Goal: Find specific page/section: Find specific page/section

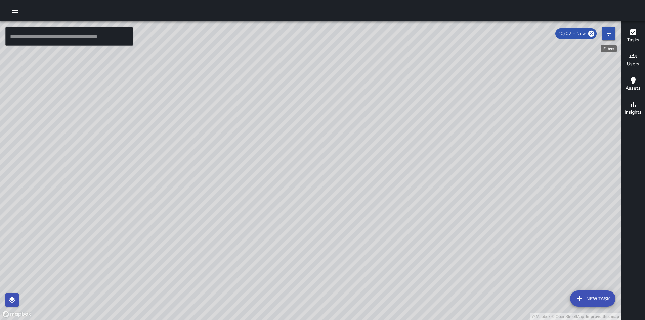
click at [611, 36] on icon "Filters" at bounding box center [608, 34] width 8 height 8
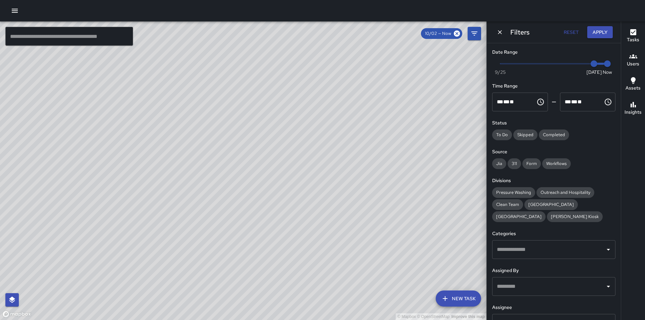
type input "*"
click at [575, 63] on span "Now [DATE] [DATE] 2:44 pm" at bounding box center [553, 64] width 107 height 10
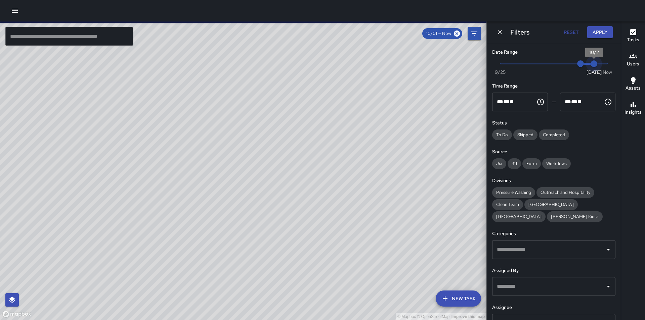
type input "*"
drag, startPoint x: 601, startPoint y: 62, endPoint x: 590, endPoint y: 62, distance: 11.4
click at [590, 62] on span "10/2" at bounding box center [593, 63] width 7 height 7
click at [603, 32] on button "Apply" at bounding box center [600, 32] width 26 height 12
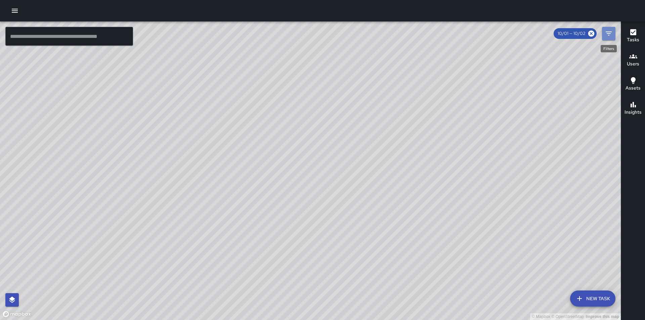
click at [610, 35] on icon "Filters" at bounding box center [608, 34] width 8 height 8
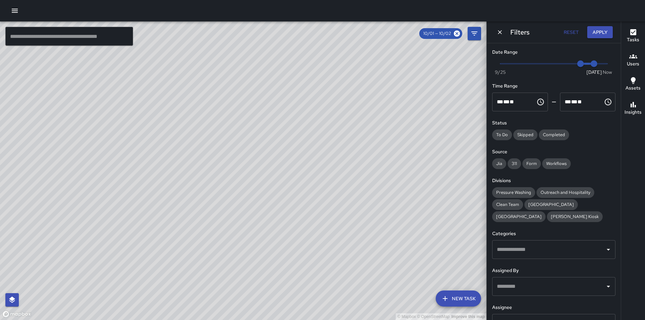
click at [541, 318] on input "text" at bounding box center [548, 323] width 107 height 13
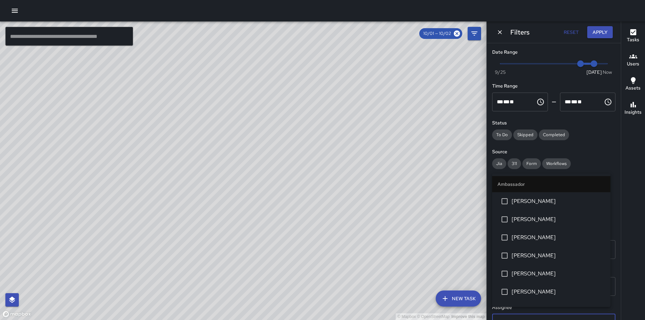
scroll to position [7, 0]
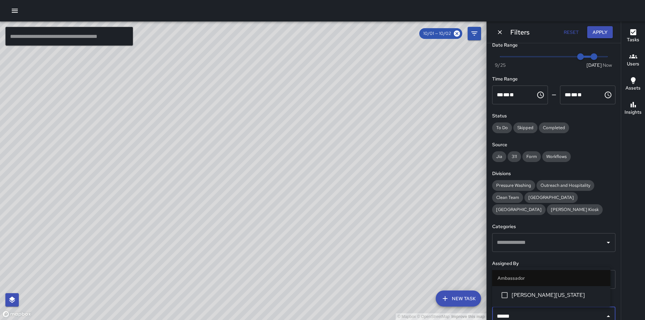
type input "*******"
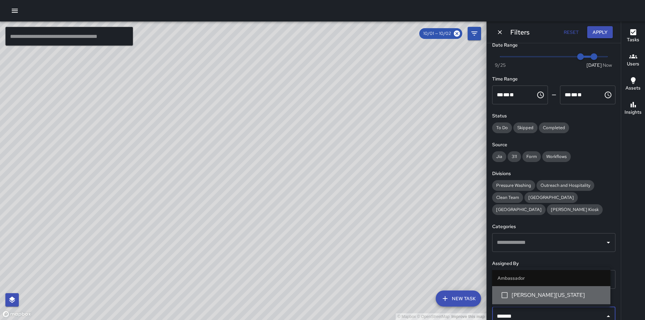
click at [540, 298] on span "[PERSON_NAME][US_STATE]" at bounding box center [557, 295] width 93 height 8
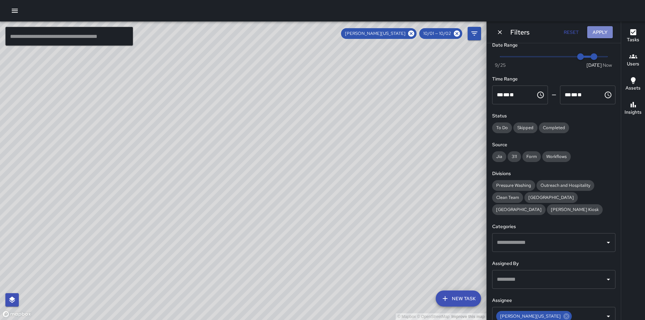
click at [602, 32] on button "Apply" at bounding box center [600, 32] width 26 height 12
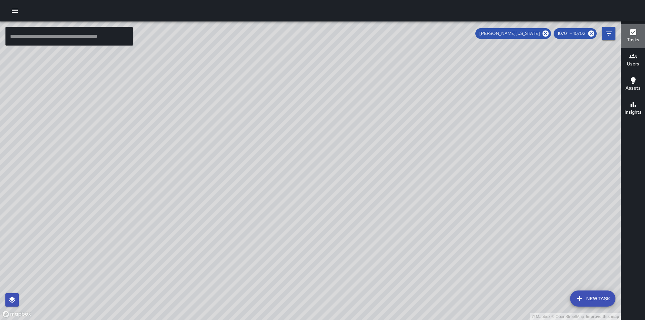
click at [635, 33] on icon "button" at bounding box center [633, 32] width 6 height 6
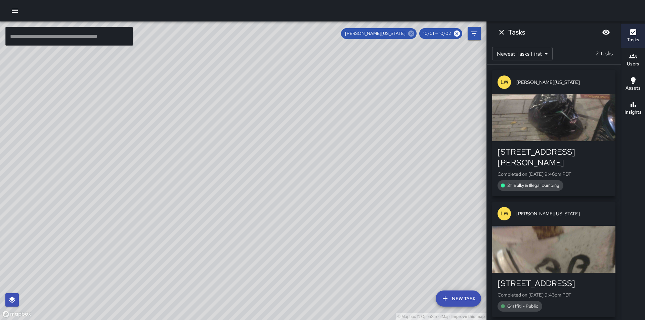
click at [413, 35] on icon at bounding box center [410, 33] width 7 height 7
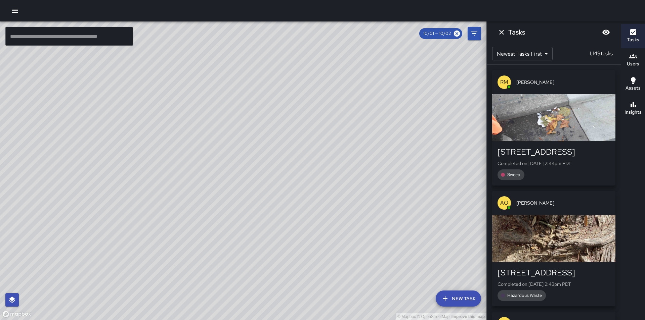
click at [474, 35] on icon "Filters" at bounding box center [474, 34] width 8 height 8
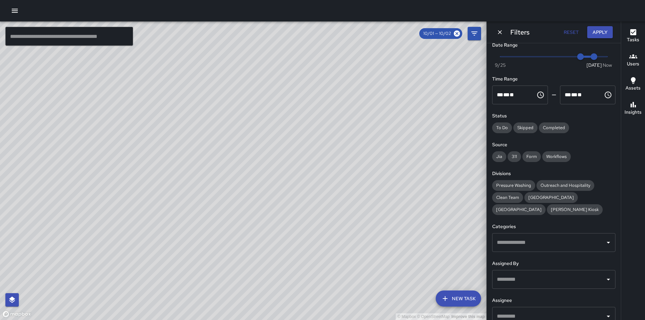
click at [521, 311] on input "text" at bounding box center [548, 316] width 107 height 13
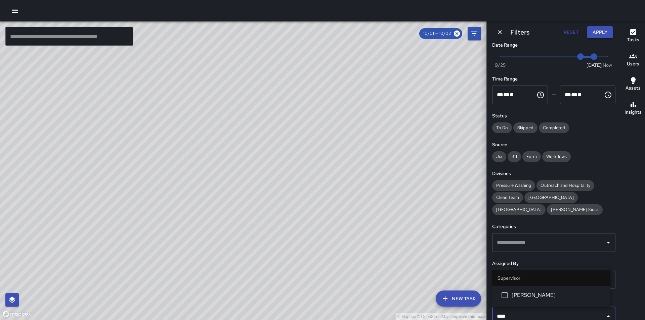
type input "*****"
click at [530, 299] on span "[PERSON_NAME]" at bounding box center [557, 295] width 93 height 8
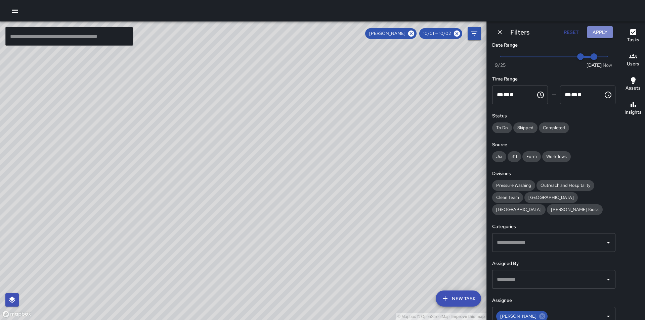
click at [602, 31] on button "Apply" at bounding box center [600, 32] width 26 height 12
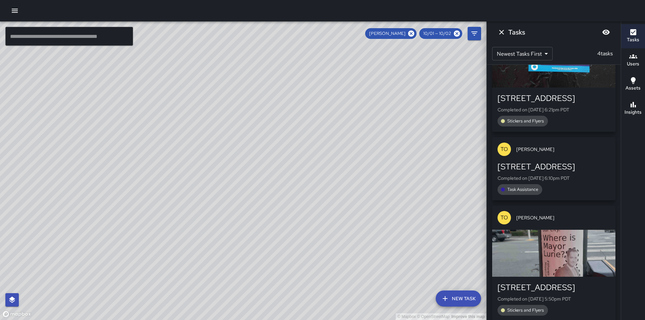
scroll to position [181, 0]
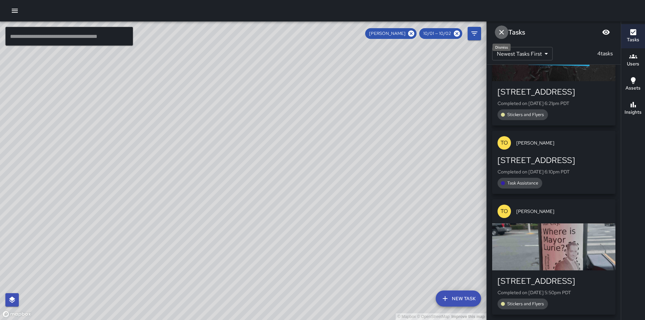
click at [503, 32] on icon "Dismiss" at bounding box center [501, 32] width 8 height 8
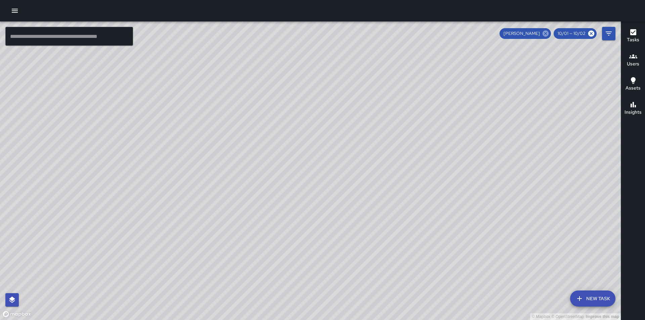
click at [549, 32] on icon at bounding box center [545, 33] width 7 height 7
click at [610, 32] on icon "Filters" at bounding box center [608, 34] width 6 height 4
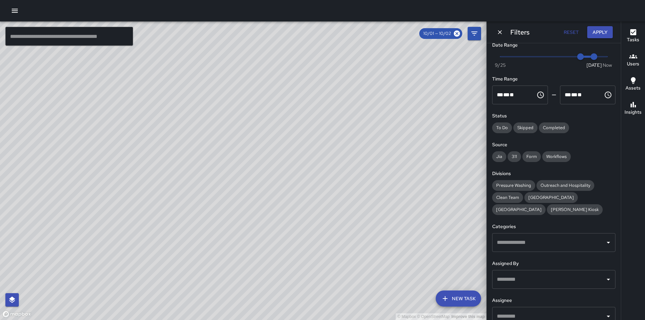
click at [544, 314] on input "text" at bounding box center [548, 316] width 107 height 13
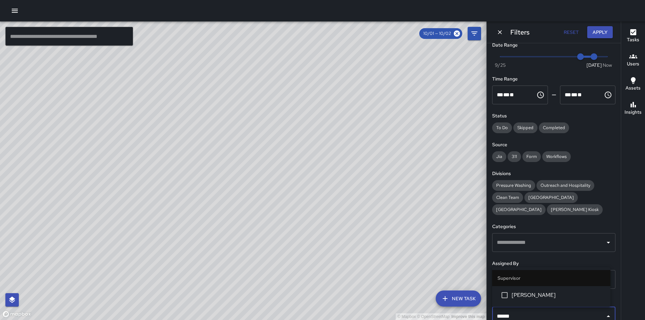
type input "*******"
click at [549, 297] on span "[PERSON_NAME]" at bounding box center [557, 295] width 93 height 8
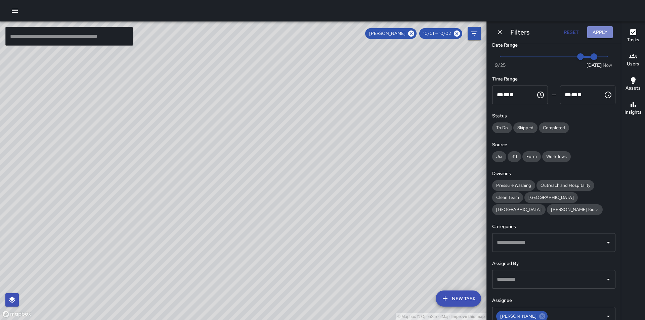
click at [607, 35] on button "Apply" at bounding box center [600, 32] width 26 height 12
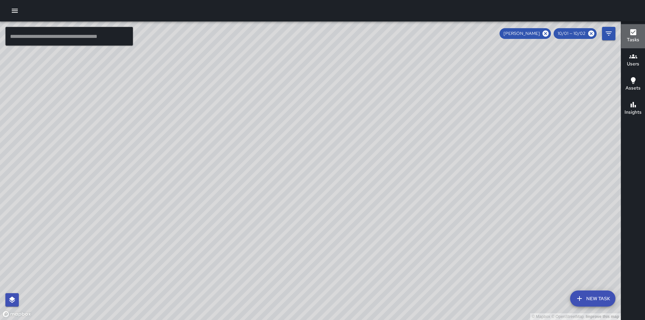
click at [633, 35] on icon "button" at bounding box center [633, 32] width 6 height 6
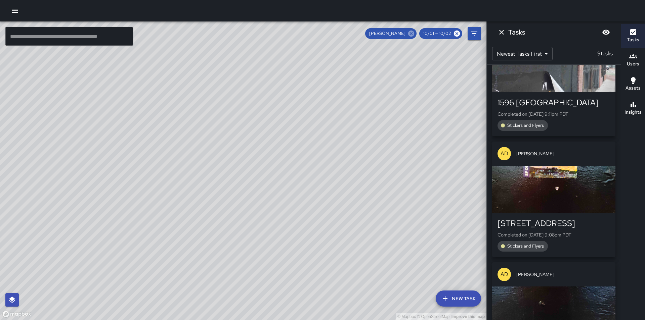
drag, startPoint x: 387, startPoint y: 152, endPoint x: 412, endPoint y: 33, distance: 121.7
click at [412, 33] on icon at bounding box center [410, 33] width 7 height 7
